Goal: Task Accomplishment & Management: Use online tool/utility

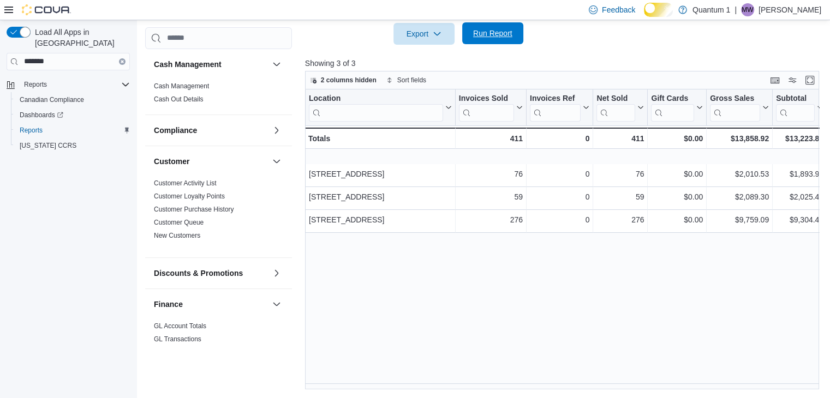
click at [493, 23] on span "Run Report" at bounding box center [493, 33] width 48 height 22
click at [483, 29] on span "Run Report" at bounding box center [492, 33] width 39 height 11
click at [485, 28] on span "Run Report" at bounding box center [492, 33] width 39 height 11
click at [483, 29] on span "Run Report" at bounding box center [492, 33] width 39 height 11
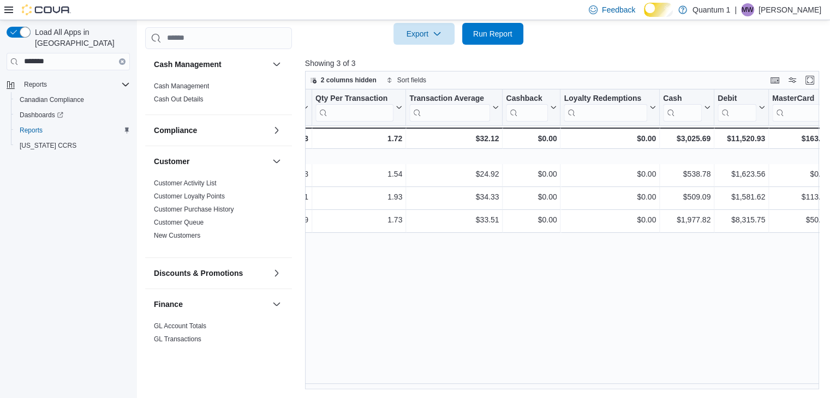
scroll to position [0, 1104]
drag, startPoint x: 625, startPoint y: 391, endPoint x: 463, endPoint y: 365, distance: 164.0
click at [463, 365] on div "Location Click to view column header actions Invoices Sold Click to view column…" at bounding box center [564, 239] width 519 height 300
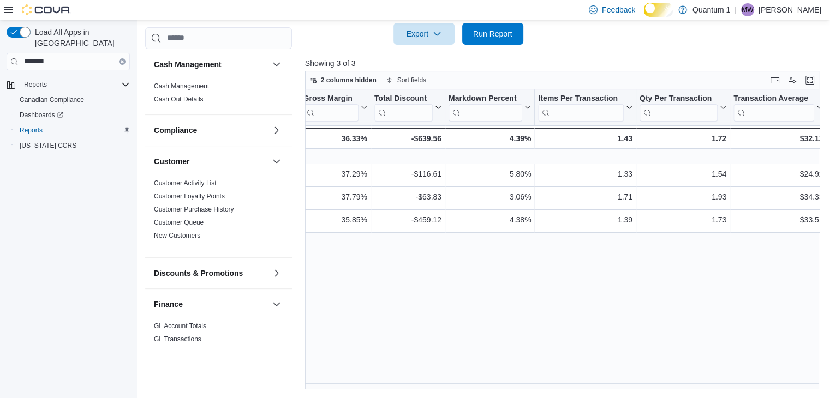
scroll to position [0, 0]
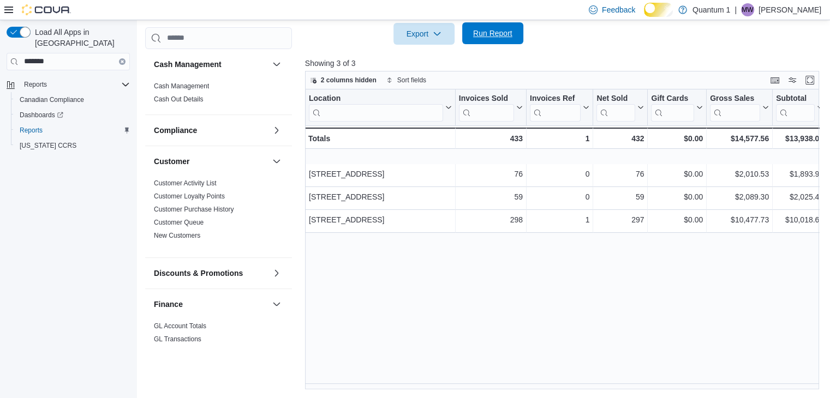
click at [484, 28] on span "Run Report" at bounding box center [492, 33] width 39 height 11
click at [490, 33] on span "Run Report" at bounding box center [492, 33] width 39 height 11
